Goal: Task Accomplishment & Management: Use online tool/utility

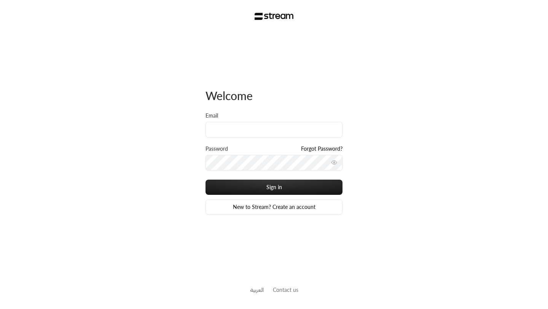
type input "[EMAIL_ADDRESS][DOMAIN_NAME]"
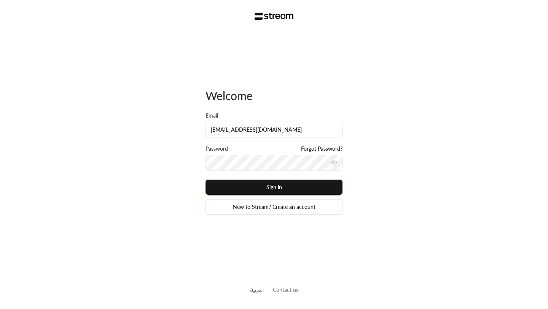
click at [287, 184] on button "Sign in" at bounding box center [274, 187] width 137 height 15
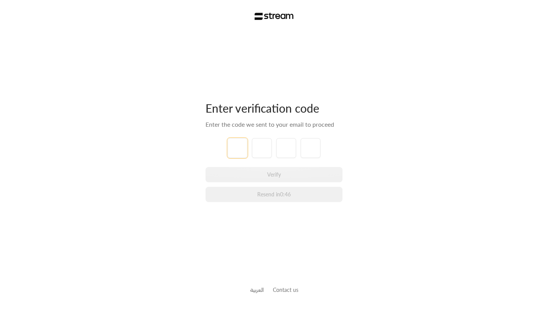
type input "7"
type input "2"
type input "5"
type input "1"
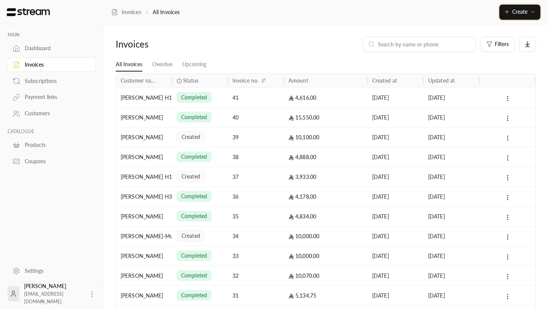
click at [510, 19] on button "Create" at bounding box center [519, 12] width 41 height 15
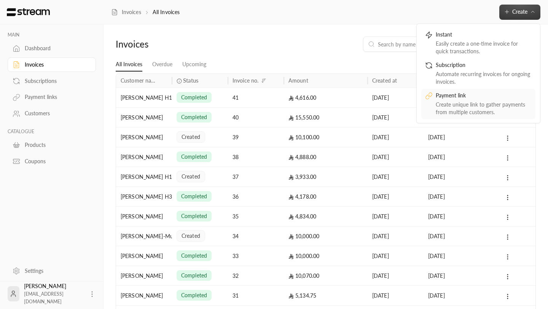
click at [445, 99] on div "Payment link" at bounding box center [484, 96] width 96 height 9
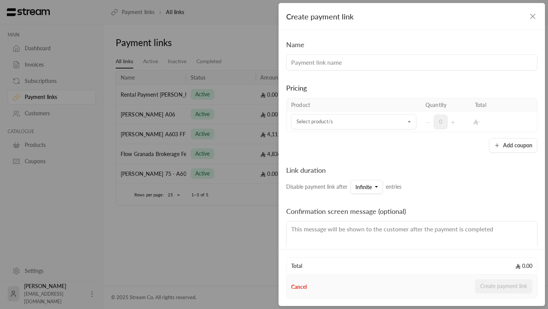
click at [313, 60] on input at bounding box center [411, 62] width 251 height 16
type input "M"
type input "1 month payment"
click at [325, 123] on input "Select product/s" at bounding box center [353, 121] width 125 height 13
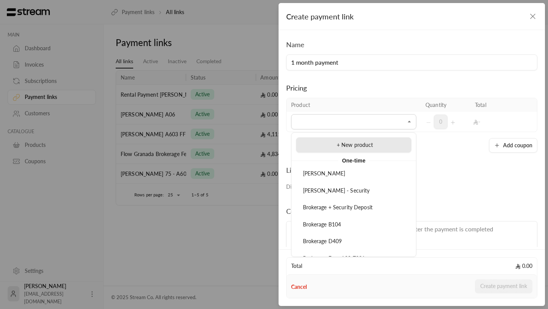
click at [345, 150] on li "+ New product" at bounding box center [353, 144] width 115 height 15
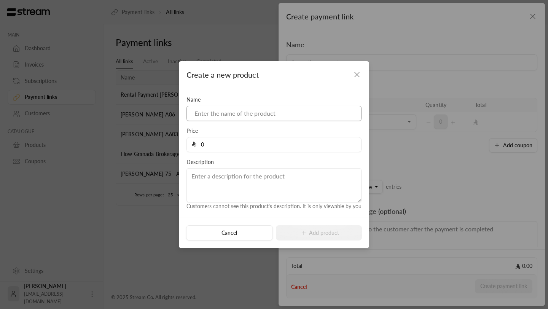
click at [241, 117] on input at bounding box center [274, 113] width 175 height 15
paste input "[PERSON_NAME]"
type input "[PERSON_NAME]"
click at [221, 148] on input "0" at bounding box center [276, 144] width 160 height 14
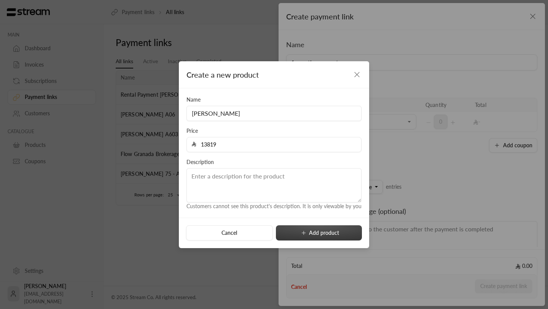
type input "13819"
click at [317, 236] on button "Add product" at bounding box center [319, 232] width 86 height 15
type input "0"
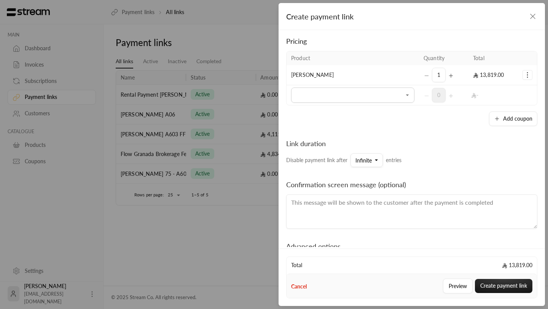
scroll to position [75, 0]
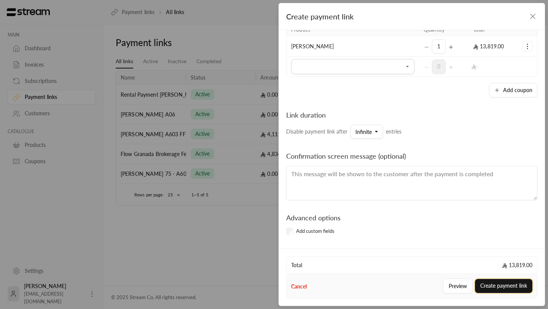
click at [509, 286] on button "Create payment link" at bounding box center [503, 286] width 57 height 14
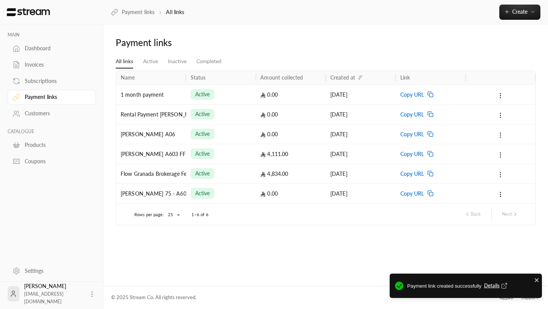
click at [502, 287] on icon "Notifications Alt+T" at bounding box center [504, 286] width 4 height 4
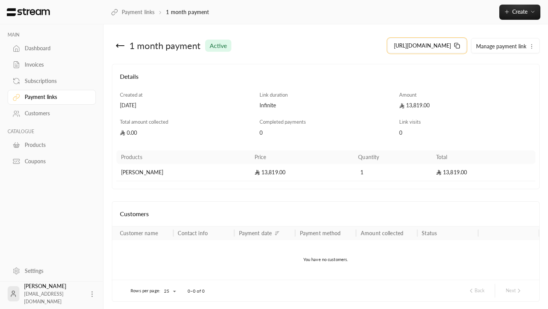
click at [455, 48] on icon at bounding box center [457, 46] width 6 height 6
